Goal: Information Seeking & Learning: Learn about a topic

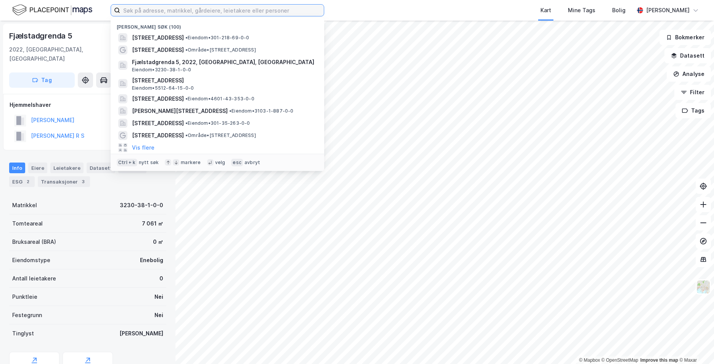
click at [153, 13] on input at bounding box center [222, 10] width 204 height 11
paste input "Øvrefoss 10 k, 0555 [GEOGRAPHIC_DATA]"
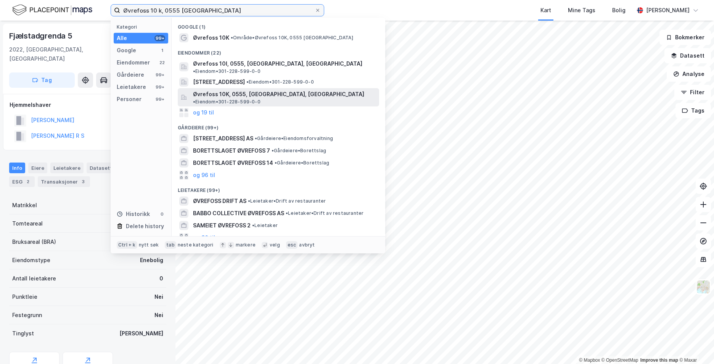
type input "Øvrefoss 10 k, 0555 [GEOGRAPHIC_DATA]"
click at [226, 90] on span "Øvrefoss 10K, 0555, [GEOGRAPHIC_DATA], [GEOGRAPHIC_DATA]" at bounding box center [278, 94] width 171 height 9
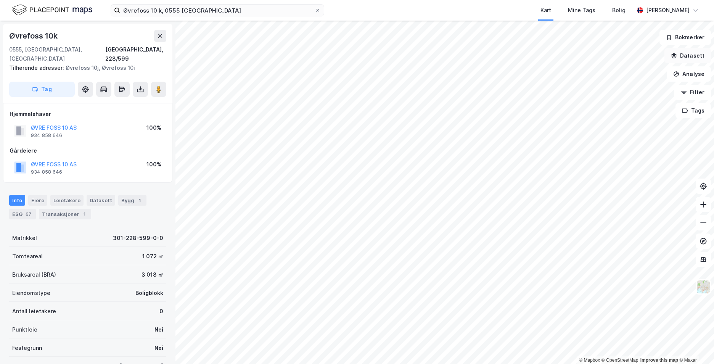
click at [675, 55] on icon "button" at bounding box center [673, 54] width 5 height 3
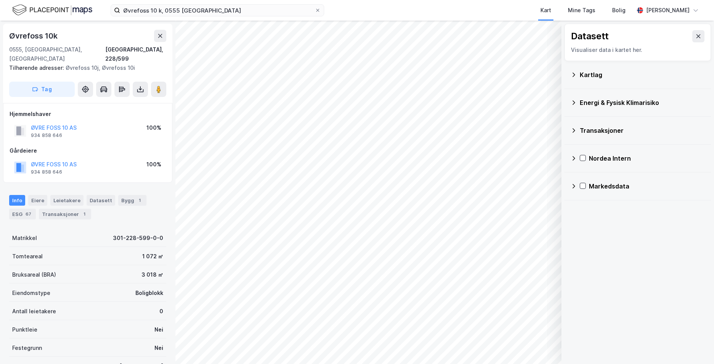
click at [573, 72] on icon at bounding box center [573, 75] width 6 height 6
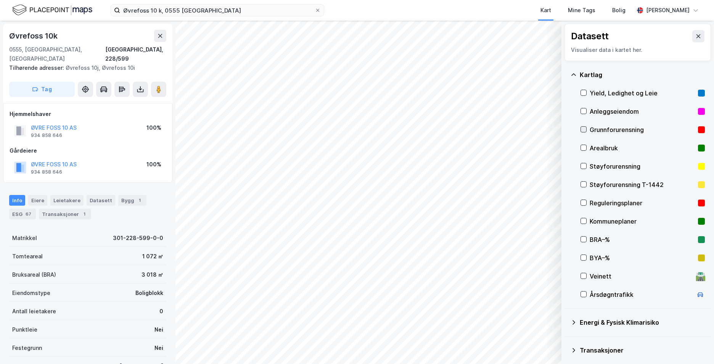
click at [586, 128] on div at bounding box center [583, 129] width 6 height 6
click at [574, 74] on icon at bounding box center [573, 74] width 5 height 2
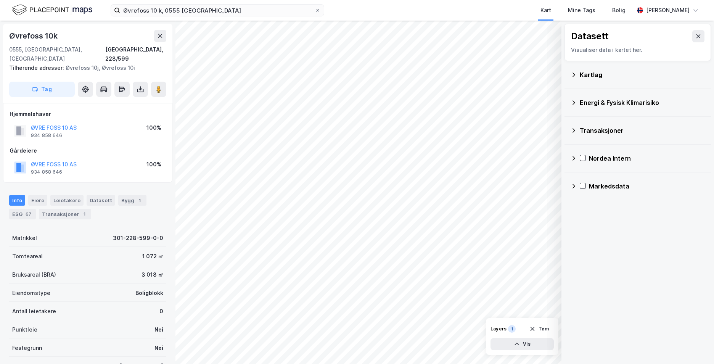
click at [575, 103] on icon at bounding box center [573, 102] width 3 height 5
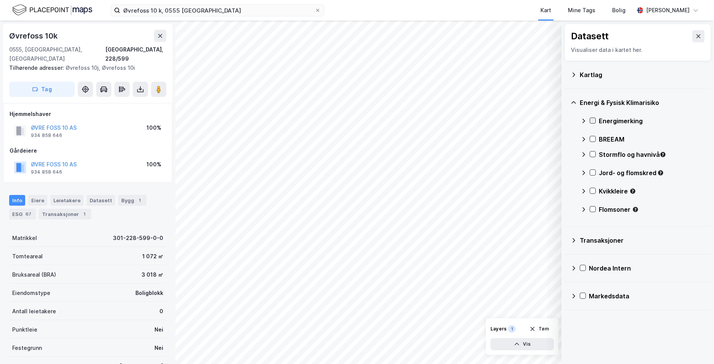
click at [592, 119] on icon at bounding box center [592, 120] width 5 height 5
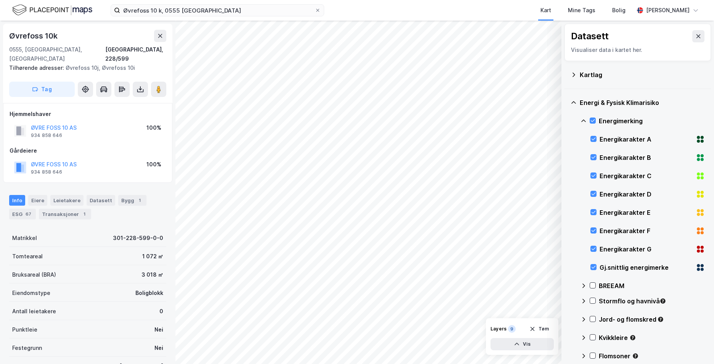
click at [584, 120] on icon at bounding box center [583, 120] width 5 height 3
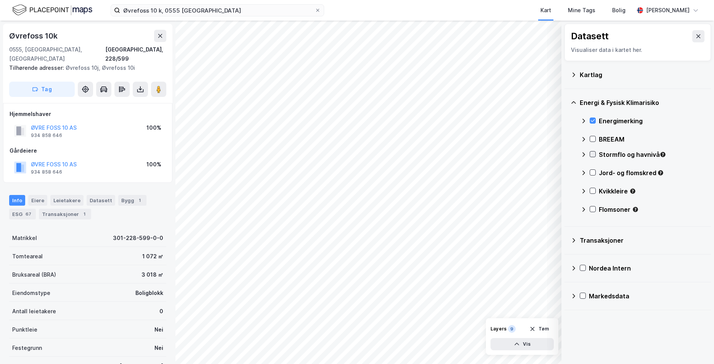
click at [592, 154] on icon at bounding box center [592, 153] width 5 height 5
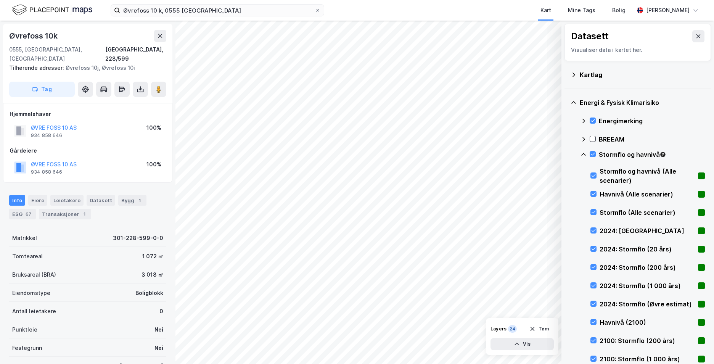
click at [583, 154] on icon at bounding box center [583, 154] width 5 height 3
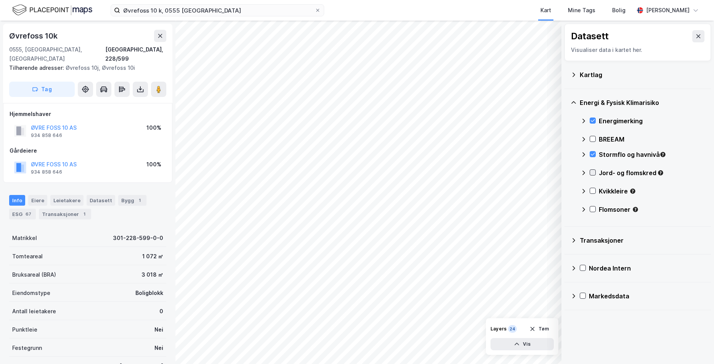
click at [592, 173] on icon at bounding box center [592, 172] width 5 height 5
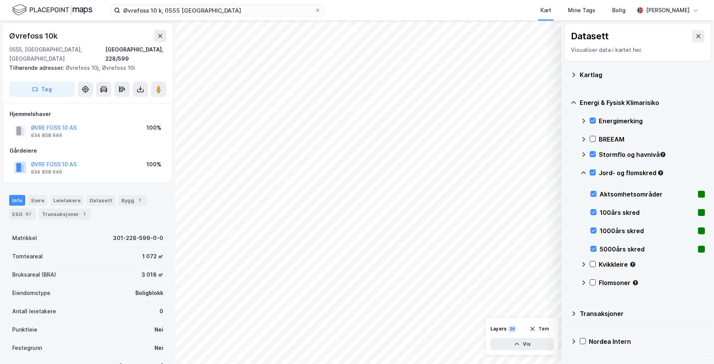
click at [584, 173] on icon at bounding box center [583, 173] width 6 height 6
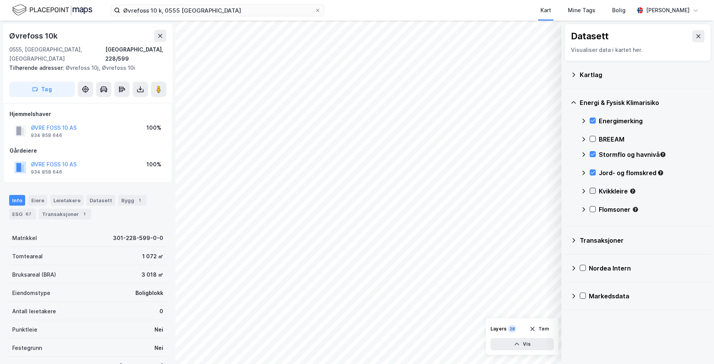
click at [594, 193] on icon at bounding box center [592, 190] width 5 height 5
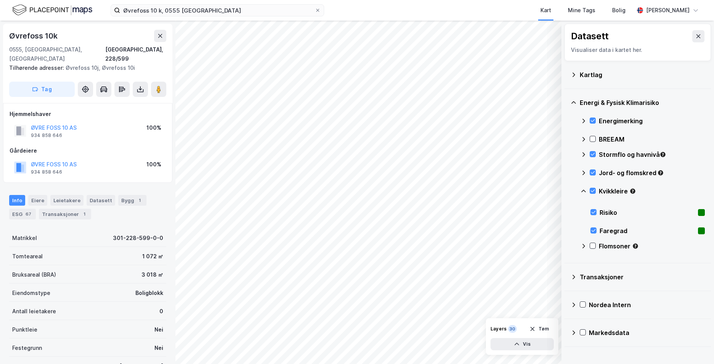
click at [584, 189] on icon at bounding box center [583, 191] width 6 height 6
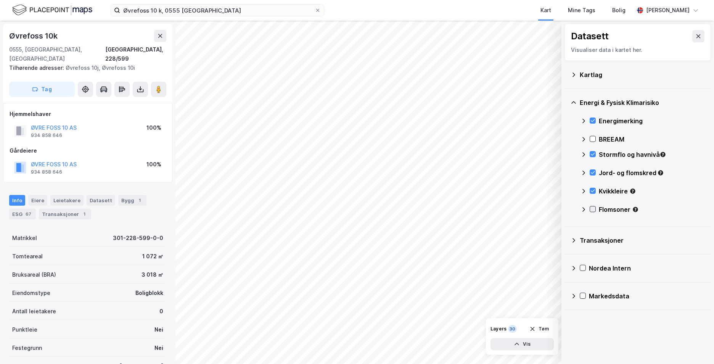
click at [593, 209] on icon at bounding box center [592, 208] width 5 height 5
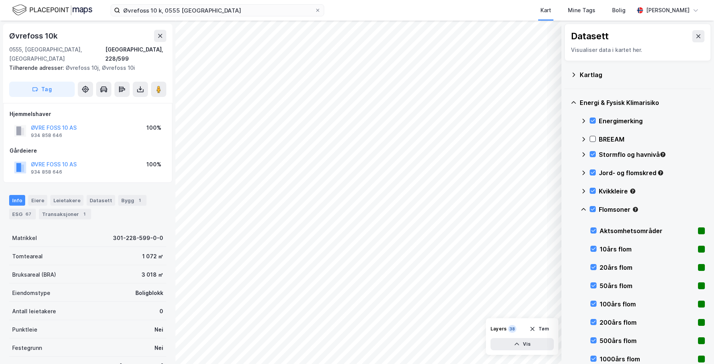
click at [583, 208] on icon at bounding box center [583, 209] width 5 height 3
